Goal: Task Accomplishment & Management: Complete application form

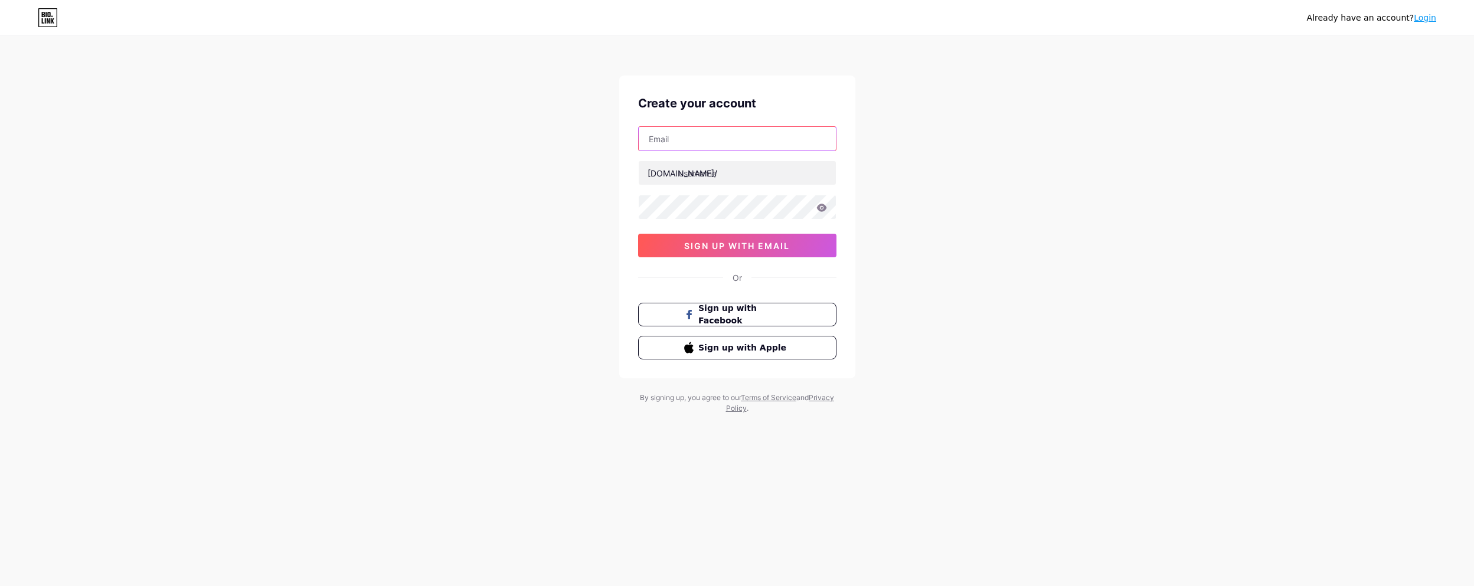
click at [709, 137] on input "text" at bounding box center [737, 139] width 197 height 24
type input "[PERSON_NAME][EMAIL_ADDRESS][DOMAIN_NAME]"
click at [761, 166] on input "text" at bounding box center [737, 173] width 197 height 24
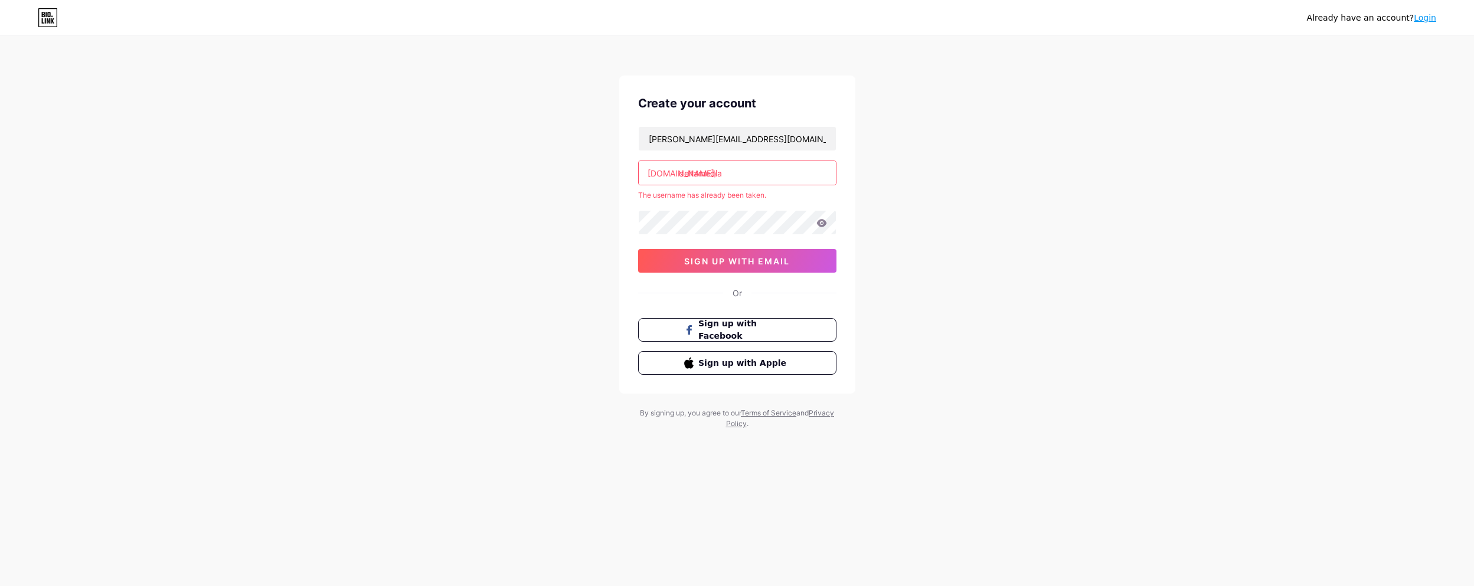
click at [701, 170] on input "deltamedia" at bounding box center [737, 173] width 197 height 24
click at [929, 184] on div "Already have an account? Login Create your account [PERSON_NAME][EMAIL_ADDRESS]…" at bounding box center [737, 233] width 1474 height 467
click at [701, 172] on input "delta-media" at bounding box center [737, 173] width 197 height 24
click at [736, 172] on input "deltamedia" at bounding box center [737, 173] width 197 height 24
click at [545, 212] on div "Already have an account? Login Create your account [PERSON_NAME][EMAIL_ADDRESS]…" at bounding box center [737, 233] width 1474 height 467
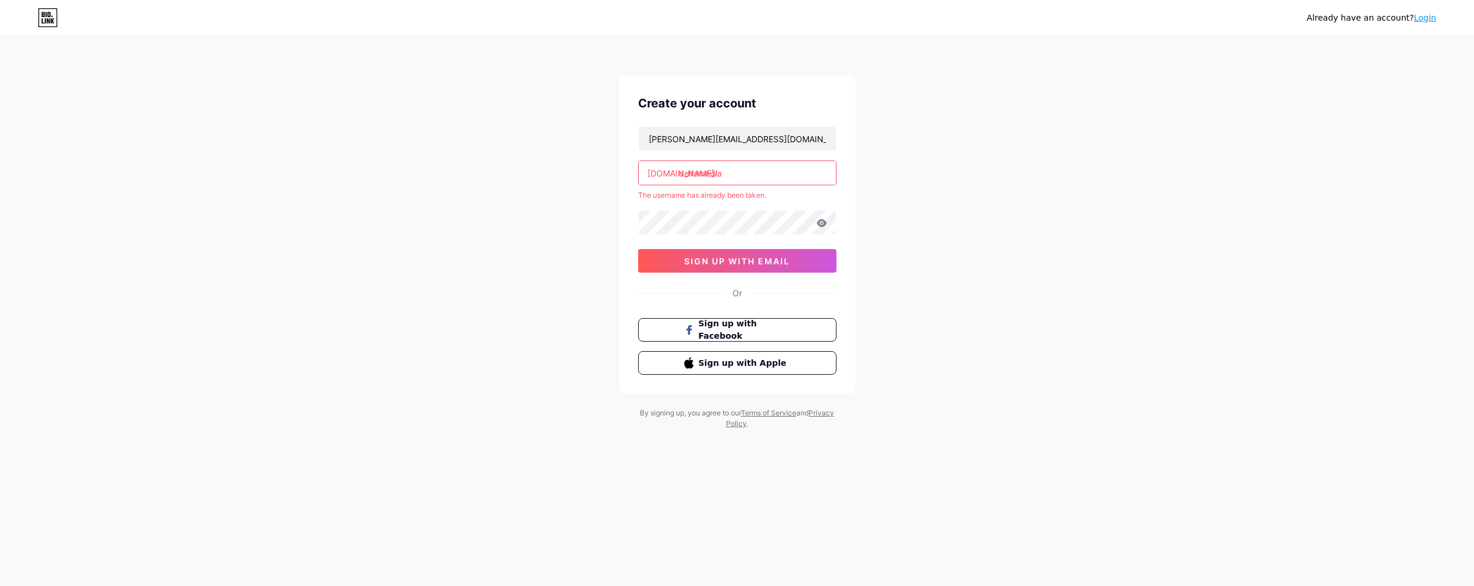
click at [738, 174] on input "deltamedia" at bounding box center [737, 173] width 197 height 24
click at [533, 247] on div "Already have an account? Login Create your account [PERSON_NAME][EMAIL_ADDRESS]…" at bounding box center [737, 233] width 1474 height 467
drag, startPoint x: 698, startPoint y: 174, endPoint x: 861, endPoint y: 158, distance: 163.7
click at [861, 158] on div "Already have an account? Login Create your account [PERSON_NAME][EMAIL_ADDRESS]…" at bounding box center [737, 233] width 1474 height 467
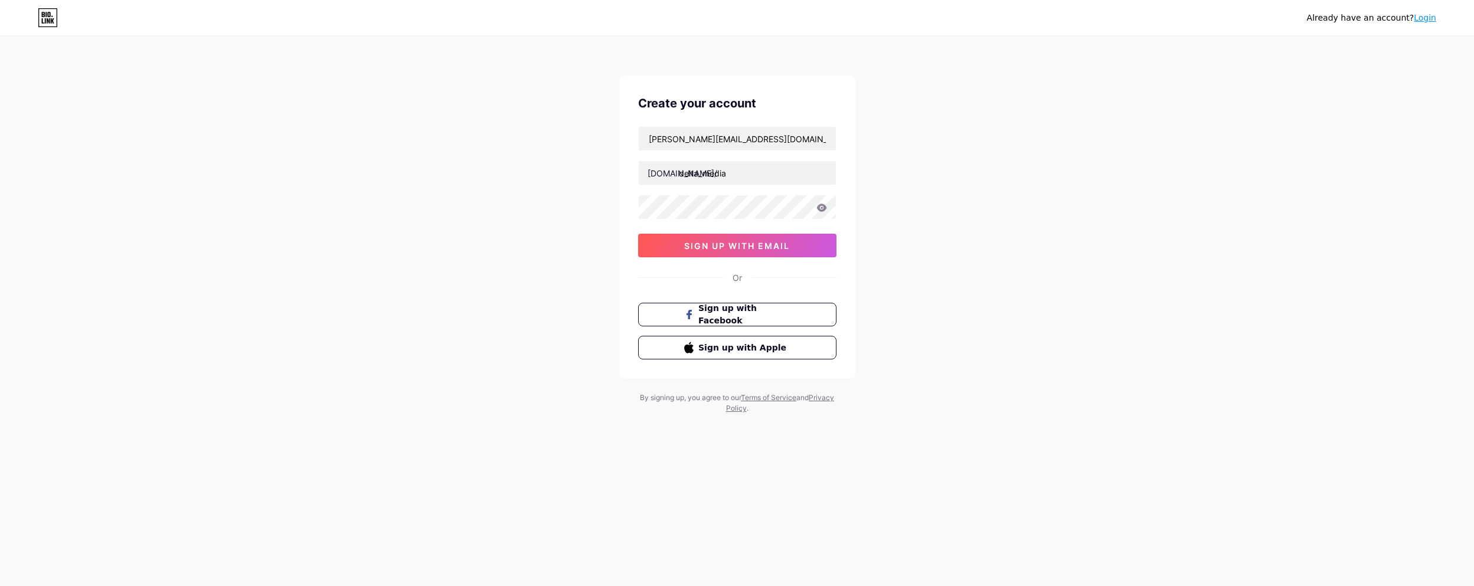
click at [904, 135] on div "Already have an account? Login Create your account [PERSON_NAME][EMAIL_ADDRESS]…" at bounding box center [737, 226] width 1474 height 452
click at [705, 175] on input "delta_media" at bounding box center [737, 173] width 197 height 24
click at [471, 181] on div "Already have an account? Login Create your account [PERSON_NAME][EMAIL_ADDRESS]…" at bounding box center [737, 226] width 1474 height 452
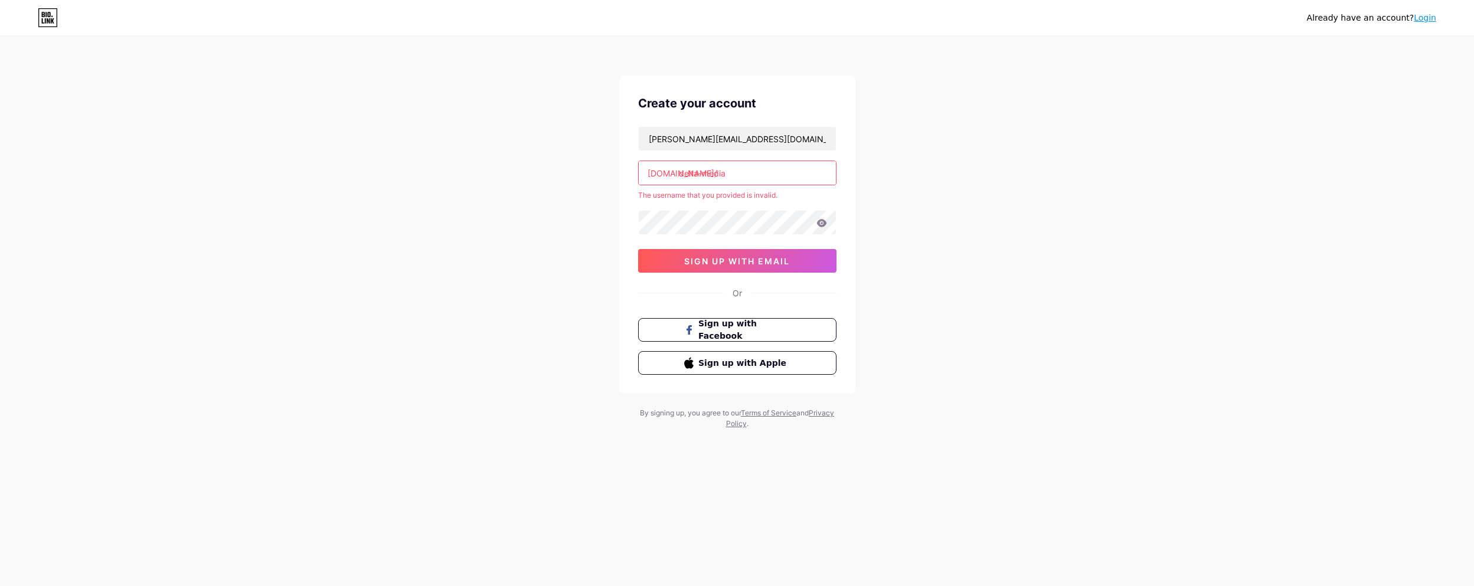
click at [703, 174] on input "delta-media" at bounding box center [737, 173] width 197 height 24
click at [478, 187] on div "Already have an account? Login Create your account [PERSON_NAME][EMAIL_ADDRESS]…" at bounding box center [737, 233] width 1474 height 467
click at [699, 175] on input "deltamedia" at bounding box center [737, 173] width 197 height 24
click at [699, 178] on input "delta-media" at bounding box center [737, 173] width 197 height 24
click at [703, 175] on input "delta-media" at bounding box center [737, 173] width 197 height 24
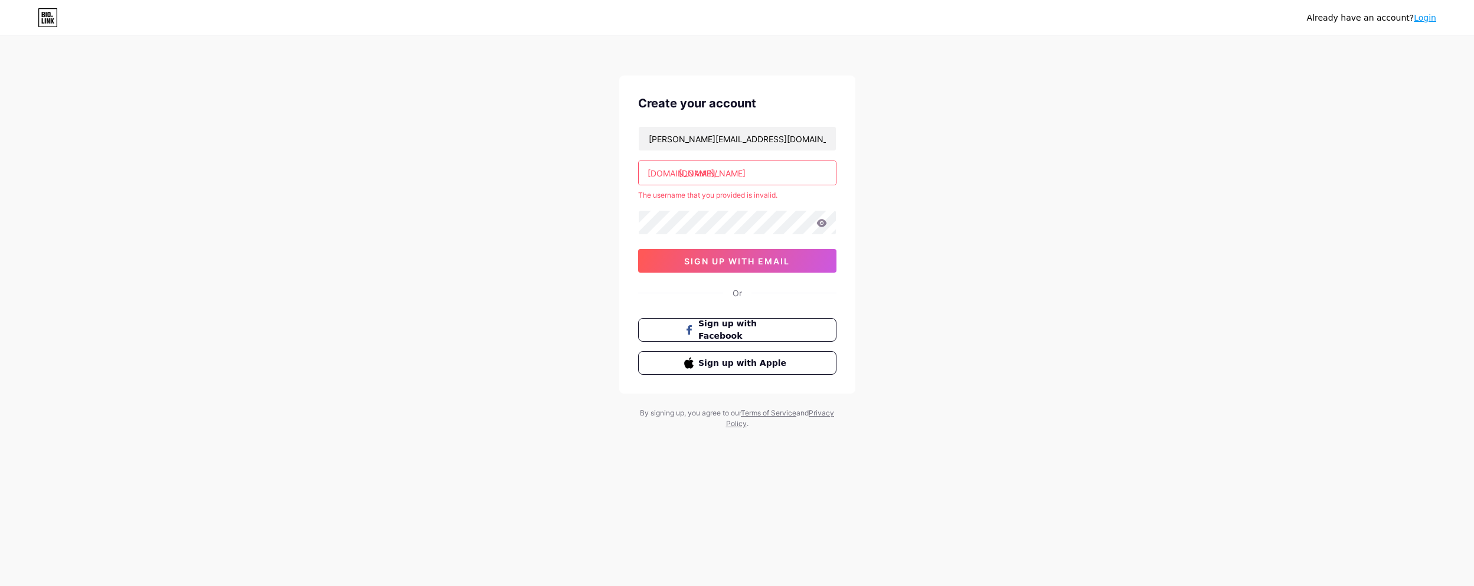
click at [593, 181] on div "Already have an account? Login Create your account [PERSON_NAME][EMAIL_ADDRESS]…" at bounding box center [737, 233] width 1474 height 467
click at [701, 172] on input "[DOMAIN_NAME]" at bounding box center [737, 173] width 197 height 24
click at [733, 172] on input "deltamedia" at bounding box center [737, 173] width 197 height 24
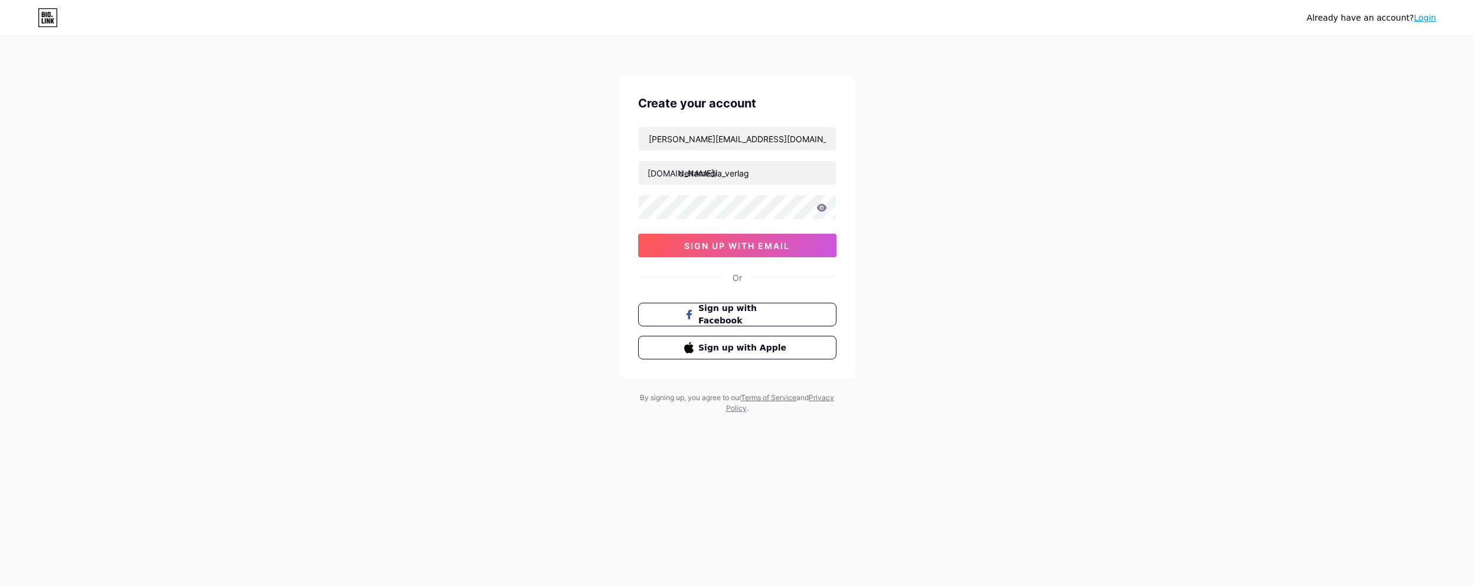
click at [380, 172] on div "Already have an account? Login Create your account [PERSON_NAME][EMAIL_ADDRESS]…" at bounding box center [737, 226] width 1474 height 452
click at [700, 174] on input "deltamedia_verlag" at bounding box center [737, 173] width 197 height 24
drag, startPoint x: 768, startPoint y: 175, endPoint x: 725, endPoint y: 172, distance: 43.2
click at [725, 172] on input "delta_media_verlag" at bounding box center [737, 173] width 197 height 24
type input "delta_media"
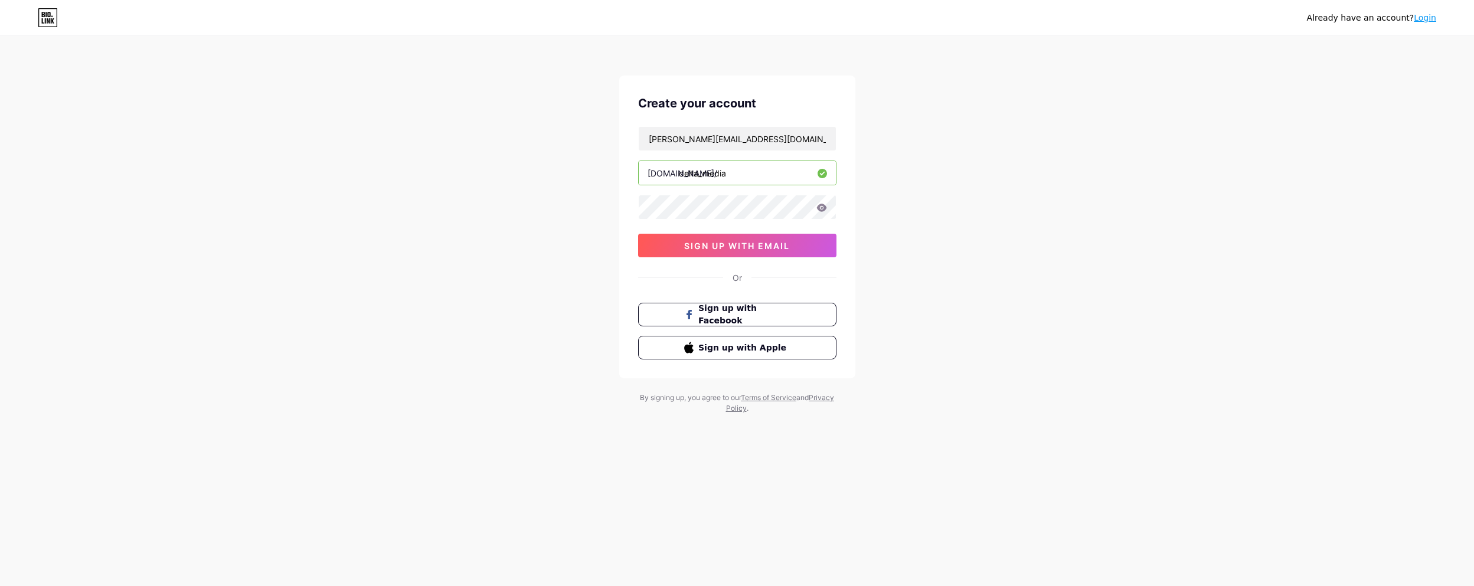
click at [562, 207] on div "Already have an account? Login Create your account [PERSON_NAME][EMAIL_ADDRESS]…" at bounding box center [737, 226] width 1474 height 452
